Goal: Transaction & Acquisition: Obtain resource

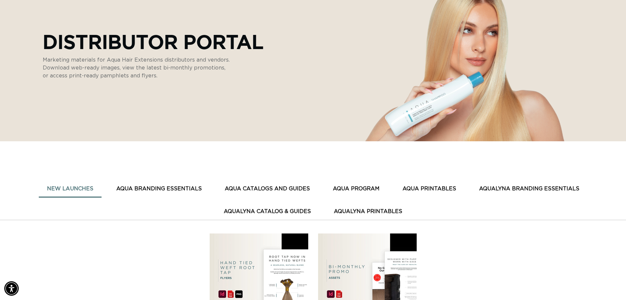
click at [384, 252] on img at bounding box center [367, 282] width 99 height 99
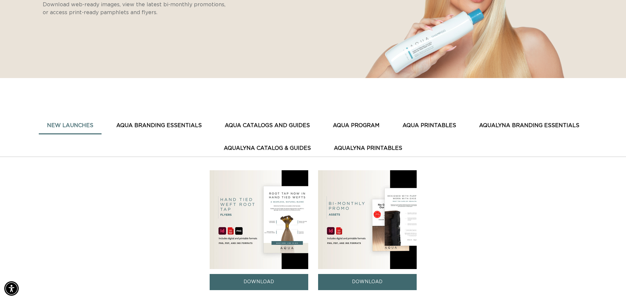
scroll to position [164, 0]
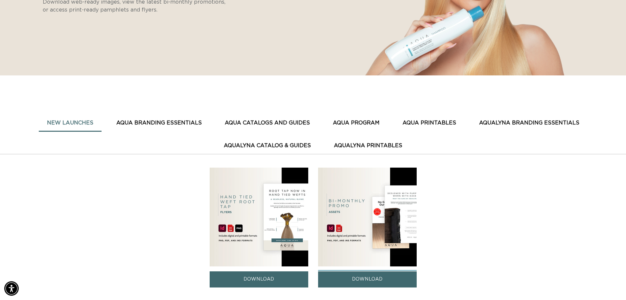
click at [357, 278] on link "DOWNLOAD" at bounding box center [367, 279] width 99 height 16
click at [189, 122] on button "AQUA BRANDING ESSENTIALS" at bounding box center [159, 123] width 102 height 16
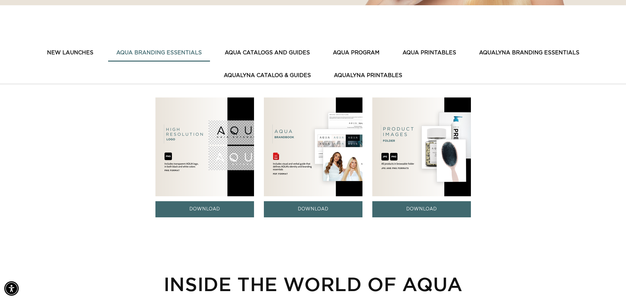
scroll to position [197, 0]
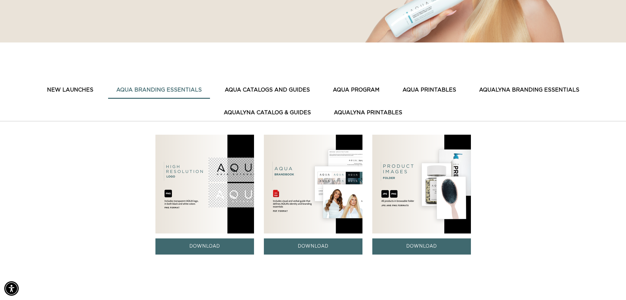
click at [284, 90] on button "AQUA CATALOGS AND GUIDES" at bounding box center [268, 90] width 102 height 16
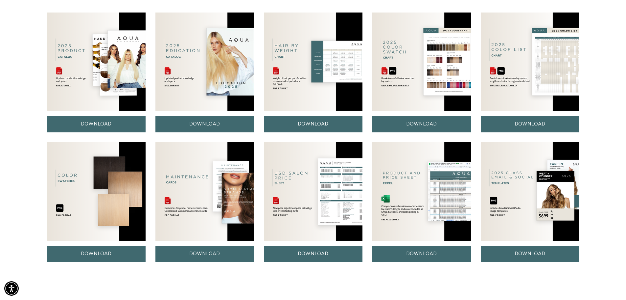
scroll to position [296, 0]
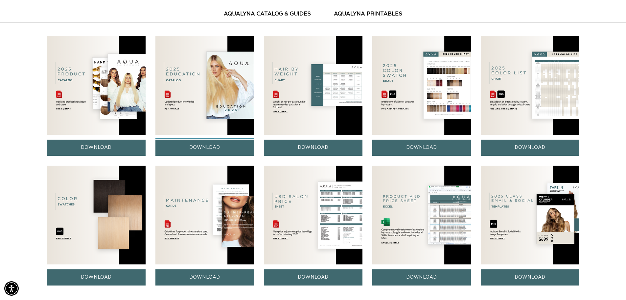
click at [190, 147] on link "DOWNLOAD" at bounding box center [205, 147] width 99 height 16
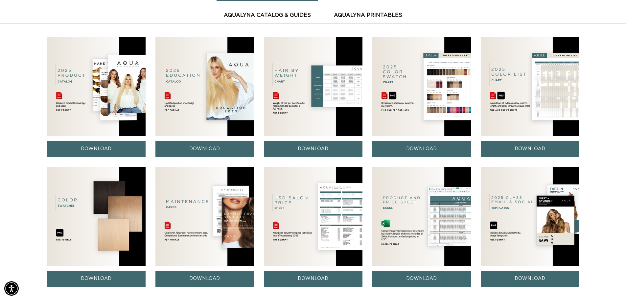
scroll to position [0, 0]
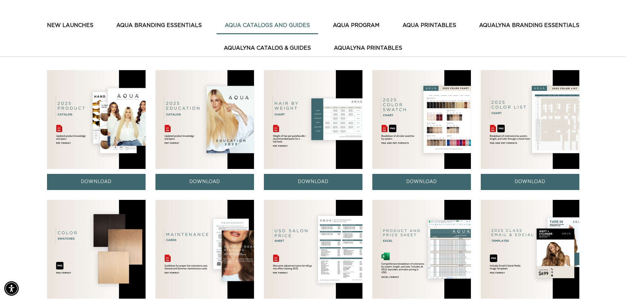
click at [366, 21] on button "AQUA PROGRAM" at bounding box center [356, 25] width 63 height 16
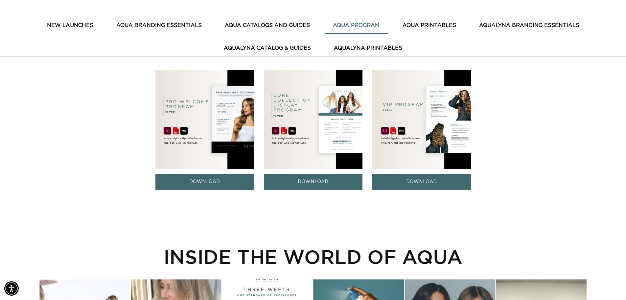
click at [438, 26] on button "AQUA PRINTABLES" at bounding box center [430, 25] width 70 height 16
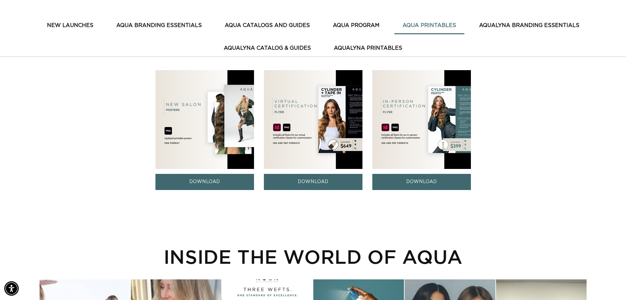
click at [398, 110] on img at bounding box center [422, 119] width 99 height 99
click at [427, 186] on link "DOWNLOAD" at bounding box center [422, 182] width 99 height 16
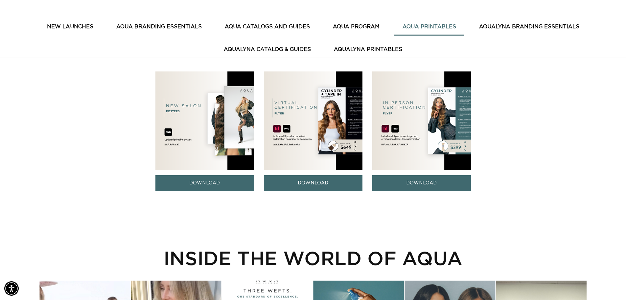
scroll to position [0, 1159]
click at [421, 188] on link "DOWNLOAD" at bounding box center [422, 183] width 99 height 16
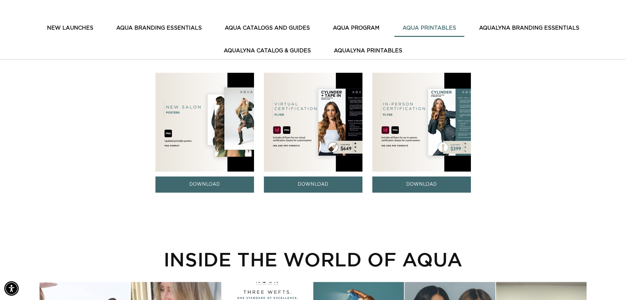
scroll to position [0, 0]
click at [433, 30] on button "AQUA PRINTABLES" at bounding box center [430, 28] width 70 height 16
click at [162, 26] on button "AQUA BRANDING ESSENTIALS" at bounding box center [159, 28] width 102 height 16
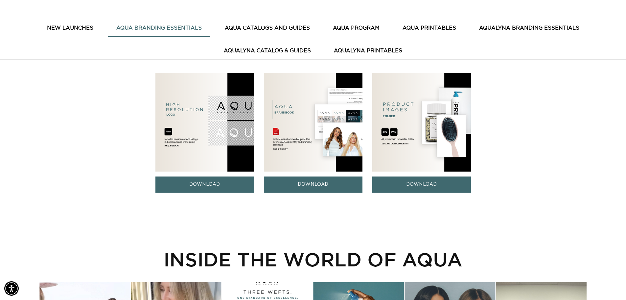
scroll to position [0, 0]
click at [493, 32] on button "AquaLyna Branding Essentials" at bounding box center [529, 28] width 117 height 16
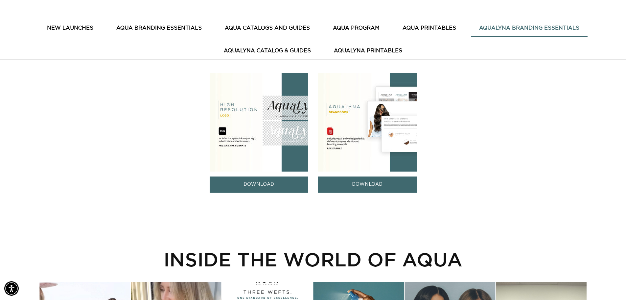
scroll to position [0, 1159]
click at [135, 26] on button "AQUA BRANDING ESSENTIALS" at bounding box center [159, 28] width 102 height 16
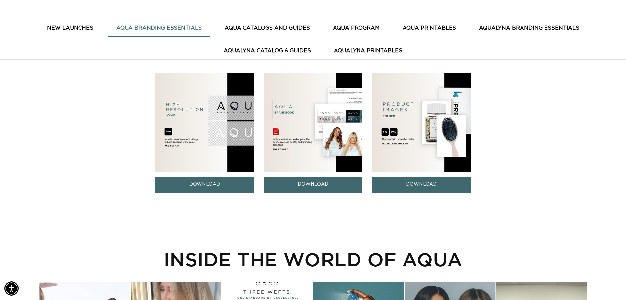
click at [366, 28] on button "AQUA PROGRAM" at bounding box center [356, 28] width 63 height 16
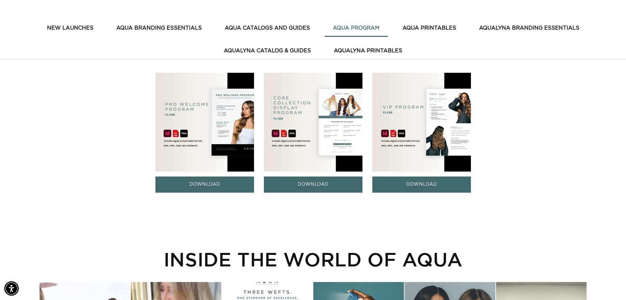
scroll to position [0, 580]
click at [299, 51] on button "AquaLyna Catalog & Guides" at bounding box center [268, 51] width 104 height 16
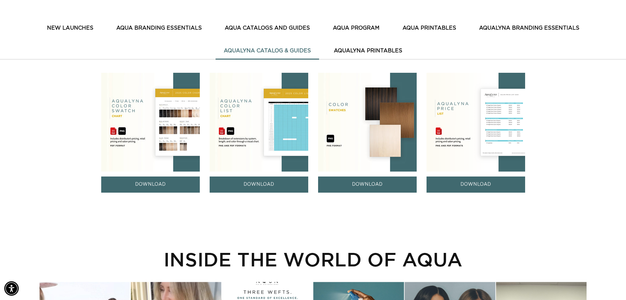
click at [358, 53] on button "AquaLyna Printables" at bounding box center [368, 51] width 85 height 16
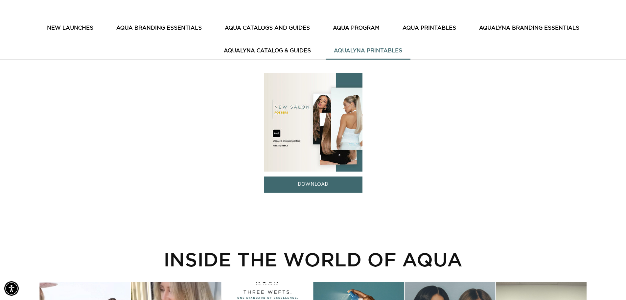
click at [280, 55] on button "AquaLyna Catalog & Guides" at bounding box center [268, 51] width 104 height 16
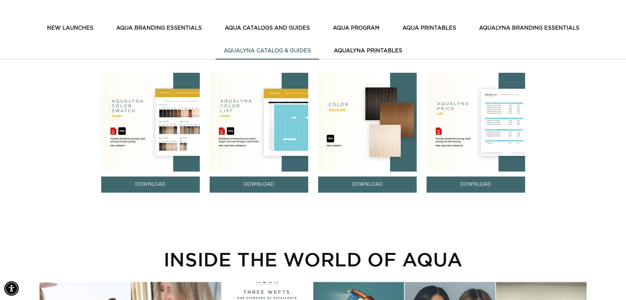
click at [538, 29] on button "AquaLyna Branding Essentials" at bounding box center [529, 28] width 117 height 16
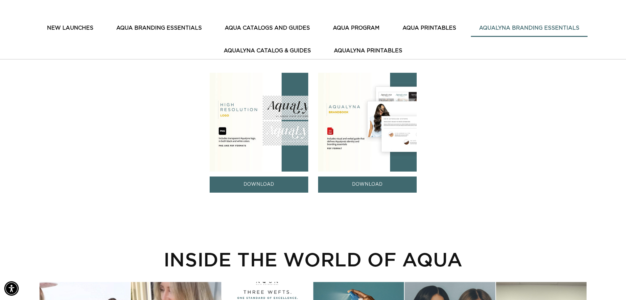
scroll to position [0, 1159]
click at [248, 47] on button "AquaLyna Catalog & Guides" at bounding box center [268, 51] width 104 height 16
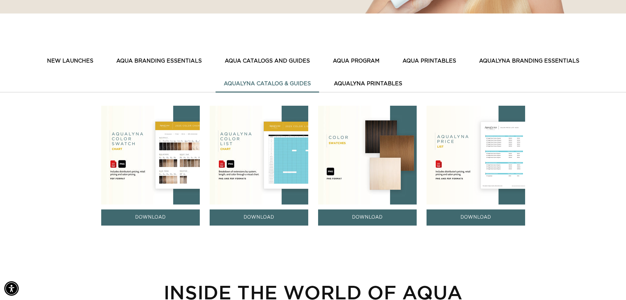
scroll to position [0, 580]
click at [367, 61] on button "AQUA PROGRAM" at bounding box center [356, 61] width 63 height 16
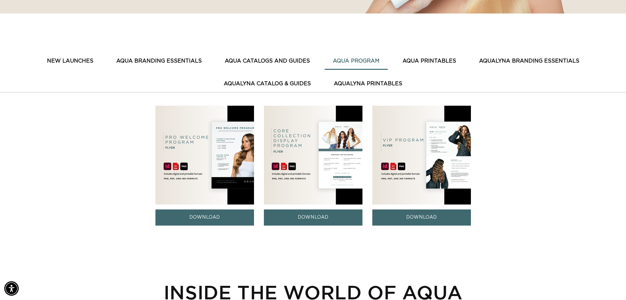
scroll to position [0, 0]
click at [283, 63] on button "AQUA CATALOGS AND GUIDES" at bounding box center [268, 61] width 102 height 16
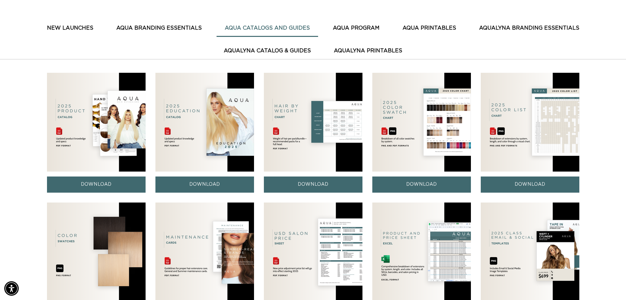
scroll to position [0, 580]
click at [515, 233] on img at bounding box center [530, 251] width 99 height 99
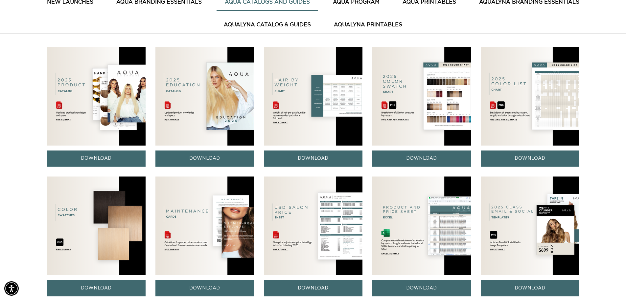
scroll to position [325, 0]
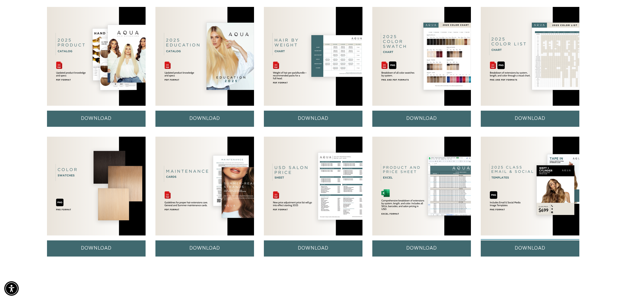
click at [531, 256] on link "DOWNLOAD" at bounding box center [530, 248] width 99 height 16
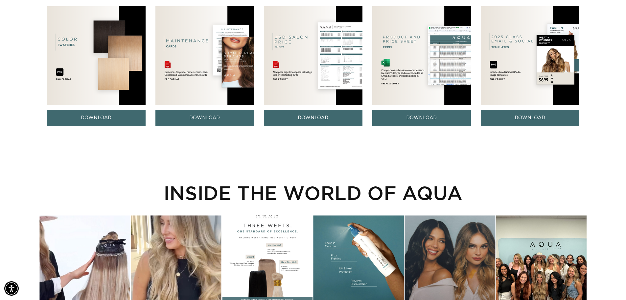
scroll to position [0, 0]
click at [572, 84] on img at bounding box center [530, 55] width 99 height 99
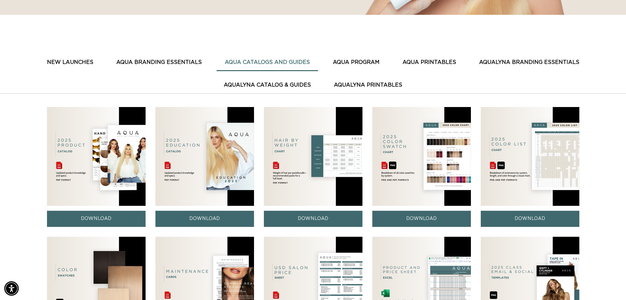
click at [409, 146] on img at bounding box center [422, 156] width 99 height 99
click at [424, 220] on link "DOWNLOAD" at bounding box center [422, 218] width 99 height 16
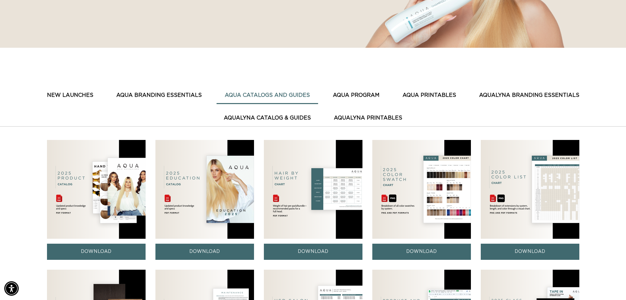
click at [423, 95] on button "AQUA PRINTABLES" at bounding box center [430, 95] width 70 height 16
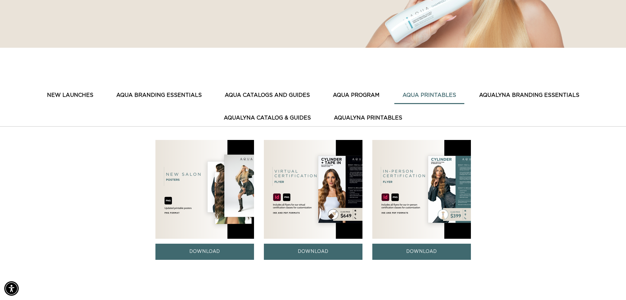
scroll to position [0, 0]
click at [448, 181] on img at bounding box center [422, 189] width 99 height 99
